Goal: Complete application form: Complete application form

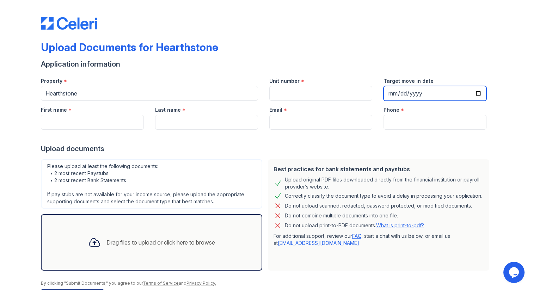
click at [407, 95] on input "Target move in date" at bounding box center [434, 93] width 103 height 15
click at [391, 94] on input "Target move in date" at bounding box center [434, 93] width 103 height 15
click at [392, 95] on input "Target move in date" at bounding box center [434, 93] width 103 height 15
type input "[DATE]"
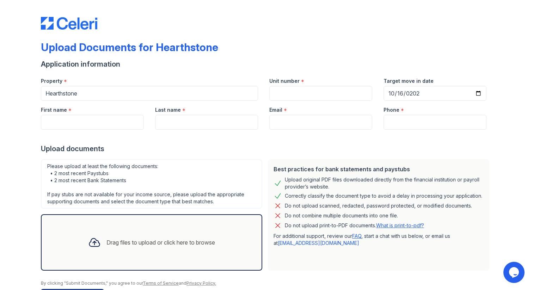
click at [398, 55] on div "Upload Documents for Hearthstone" at bounding box center [266, 50] width 451 height 18
click at [90, 125] on input "First name" at bounding box center [92, 122] width 103 height 15
type input "[PERSON_NAME]"
type input "E"
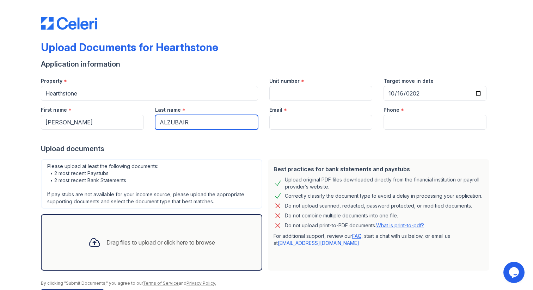
type input "ALZUBAIR"
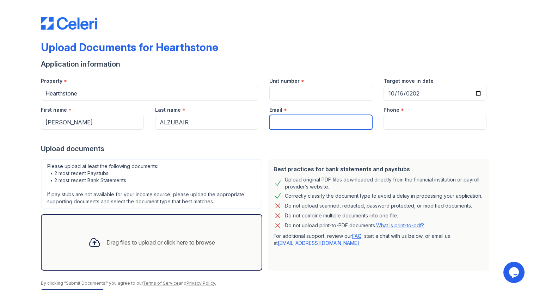
click at [292, 120] on input "Email" at bounding box center [320, 122] width 103 height 15
type input "[EMAIL_ADDRESS][DOMAIN_NAME]"
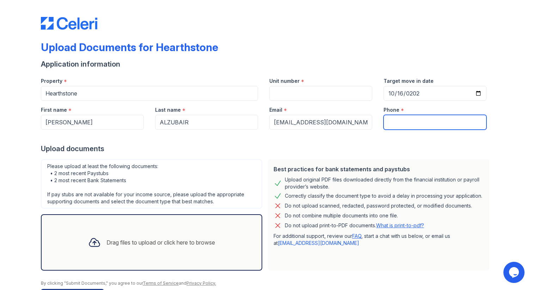
click at [411, 125] on input "Phone" at bounding box center [434, 122] width 103 height 15
type input "3475377777"
click at [382, 144] on div "Upload documents" at bounding box center [266, 149] width 451 height 10
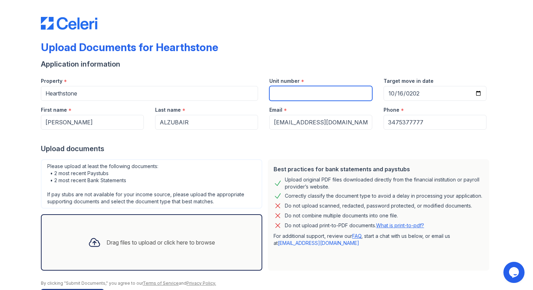
click at [290, 97] on input "Unit number" at bounding box center [320, 93] width 103 height 15
type input "PH09"
click at [314, 53] on div "Upload Documents for Hearthstone" at bounding box center [266, 50] width 451 height 18
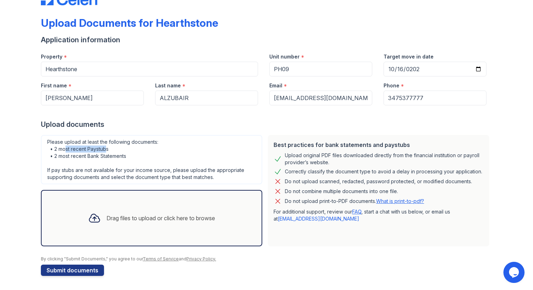
drag, startPoint x: 67, startPoint y: 149, endPoint x: 108, endPoint y: 149, distance: 40.9
click at [108, 149] on div "Please upload at least the following documents: • 2 most recent Paystubs • 2 mo…" at bounding box center [151, 159] width 221 height 49
drag, startPoint x: 57, startPoint y: 156, endPoint x: 130, endPoint y: 158, distance: 73.0
click at [130, 158] on div "Please upload at least the following documents: • 2 most recent Paystubs • 2 mo…" at bounding box center [151, 159] width 221 height 49
drag, startPoint x: 48, startPoint y: 142, endPoint x: 164, endPoint y: 140, distance: 115.2
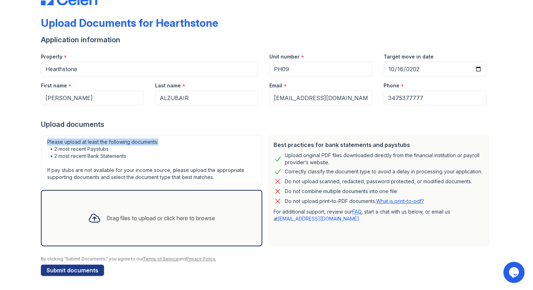
click at [164, 140] on div "Please upload at least the following documents: • 2 most recent Paystubs • 2 mo…" at bounding box center [151, 159] width 221 height 49
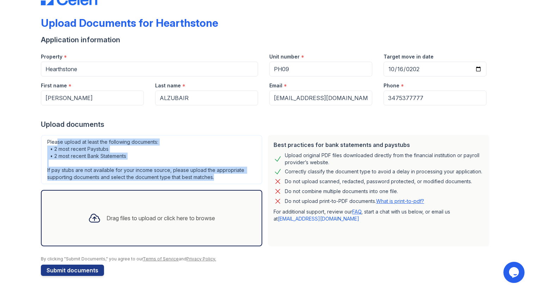
drag, startPoint x: 217, startPoint y: 179, endPoint x: 56, endPoint y: 140, distance: 165.7
click at [56, 140] on div "Please upload at least the following documents: • 2 most recent Paystubs • 2 mo…" at bounding box center [151, 159] width 221 height 49
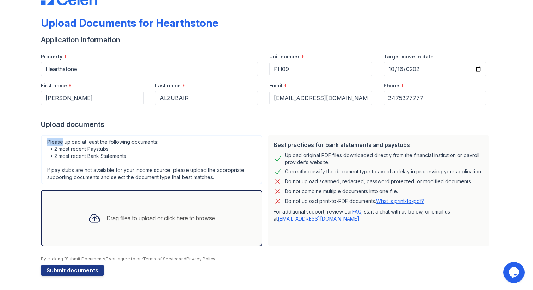
click at [56, 140] on div "Please upload at least the following documents: • 2 most recent Paystubs • 2 mo…" at bounding box center [151, 159] width 221 height 49
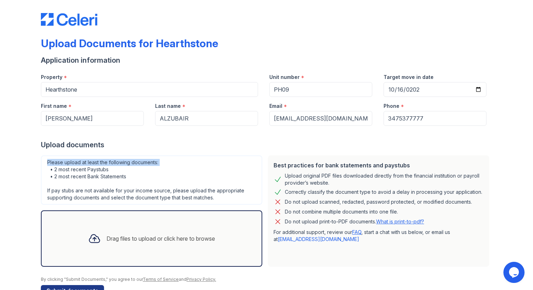
scroll to position [0, 0]
